Goal: Communication & Community: Answer question/provide support

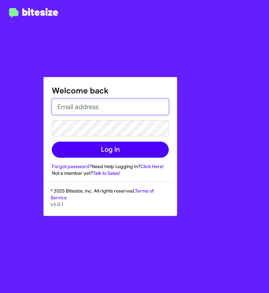
type input "[EMAIL_ADDRESS][DOMAIN_NAME]"
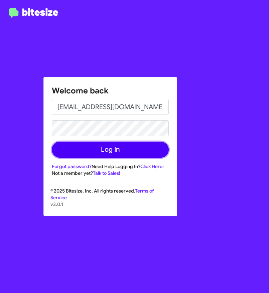
click at [95, 150] on button "Log In" at bounding box center [110, 149] width 117 height 16
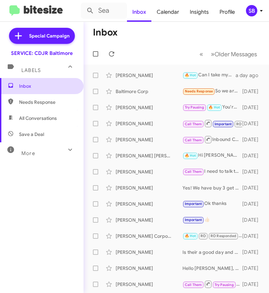
click at [56, 93] on span "Inbox" at bounding box center [42, 86] width 84 height 16
click at [48, 106] on span "Needs Response" at bounding box center [42, 102] width 84 height 16
type input "in:needs-response"
